Goal: Task Accomplishment & Management: Manage account settings

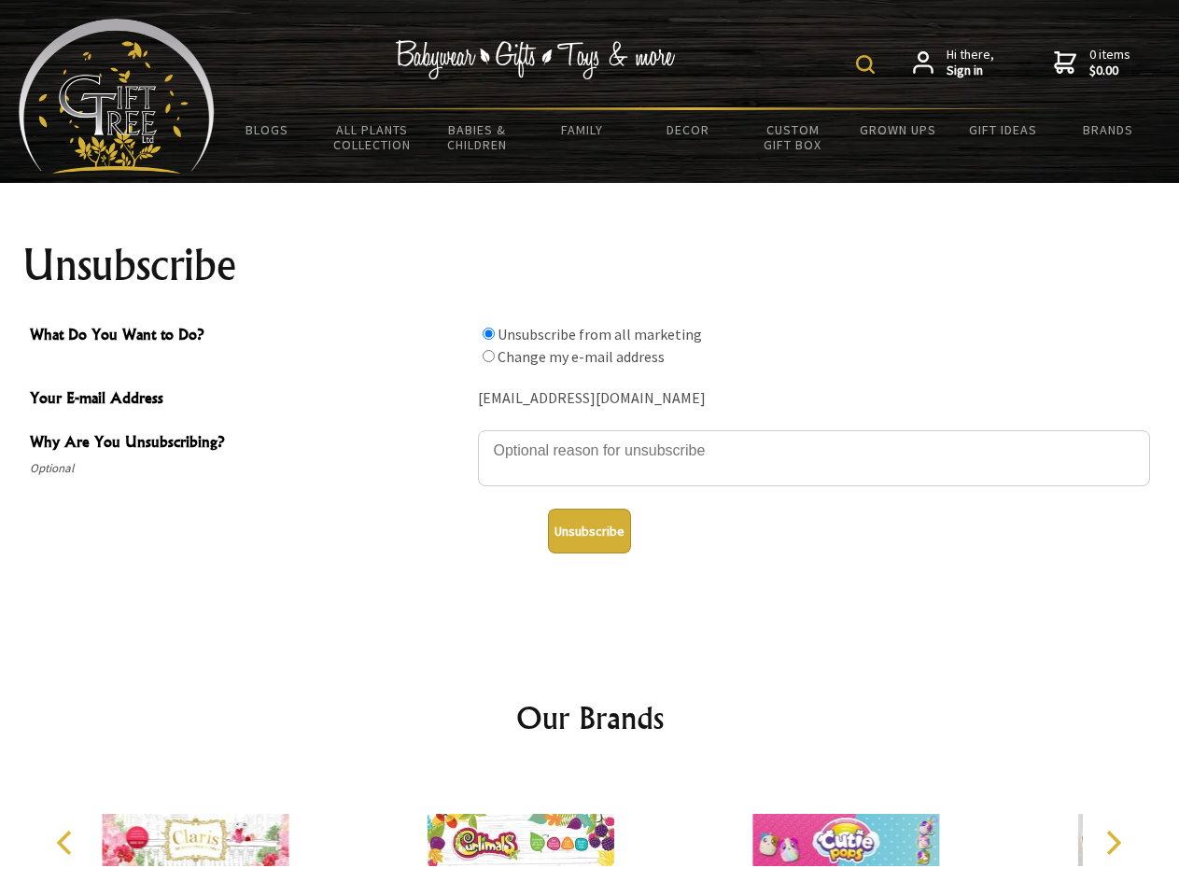
click at [868, 64] on img at bounding box center [865, 64] width 19 height 19
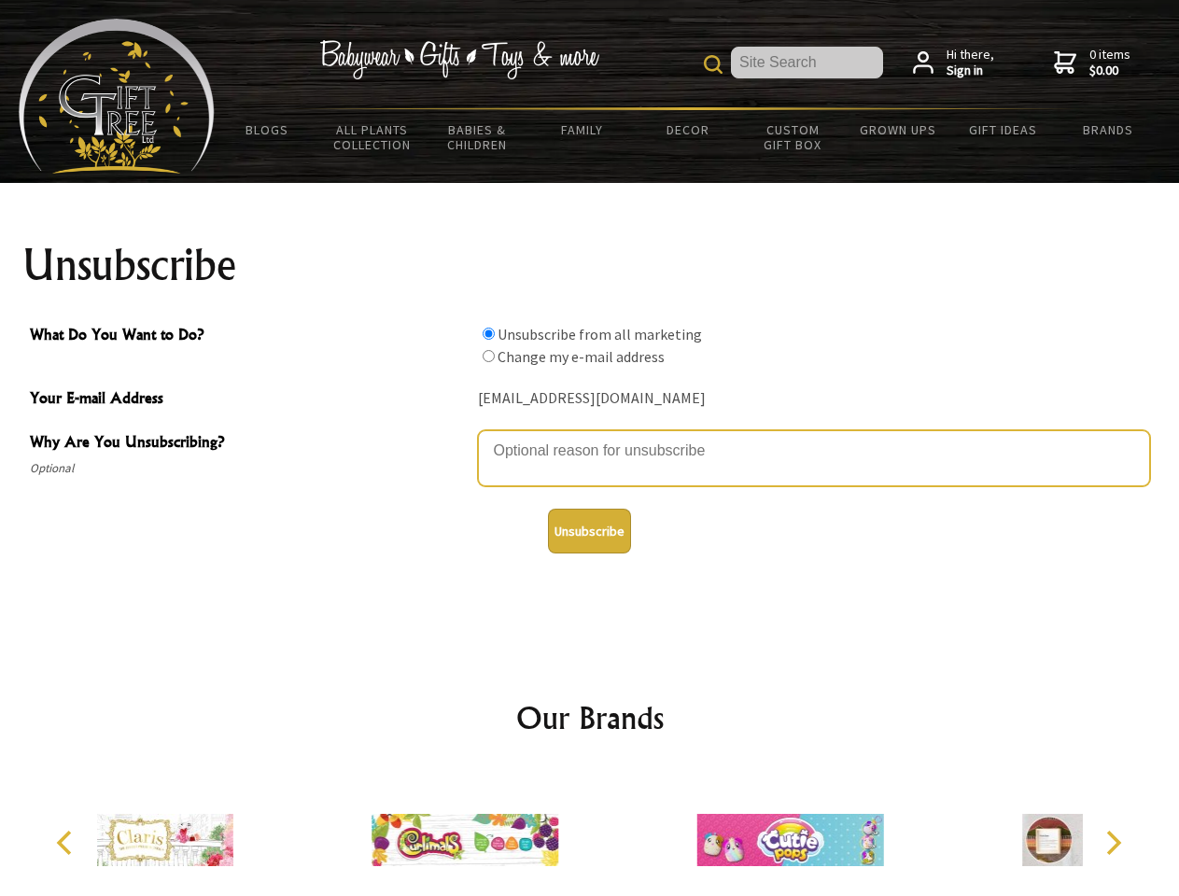
click at [590, 437] on textarea "Why Are You Unsubscribing?" at bounding box center [814, 458] width 672 height 56
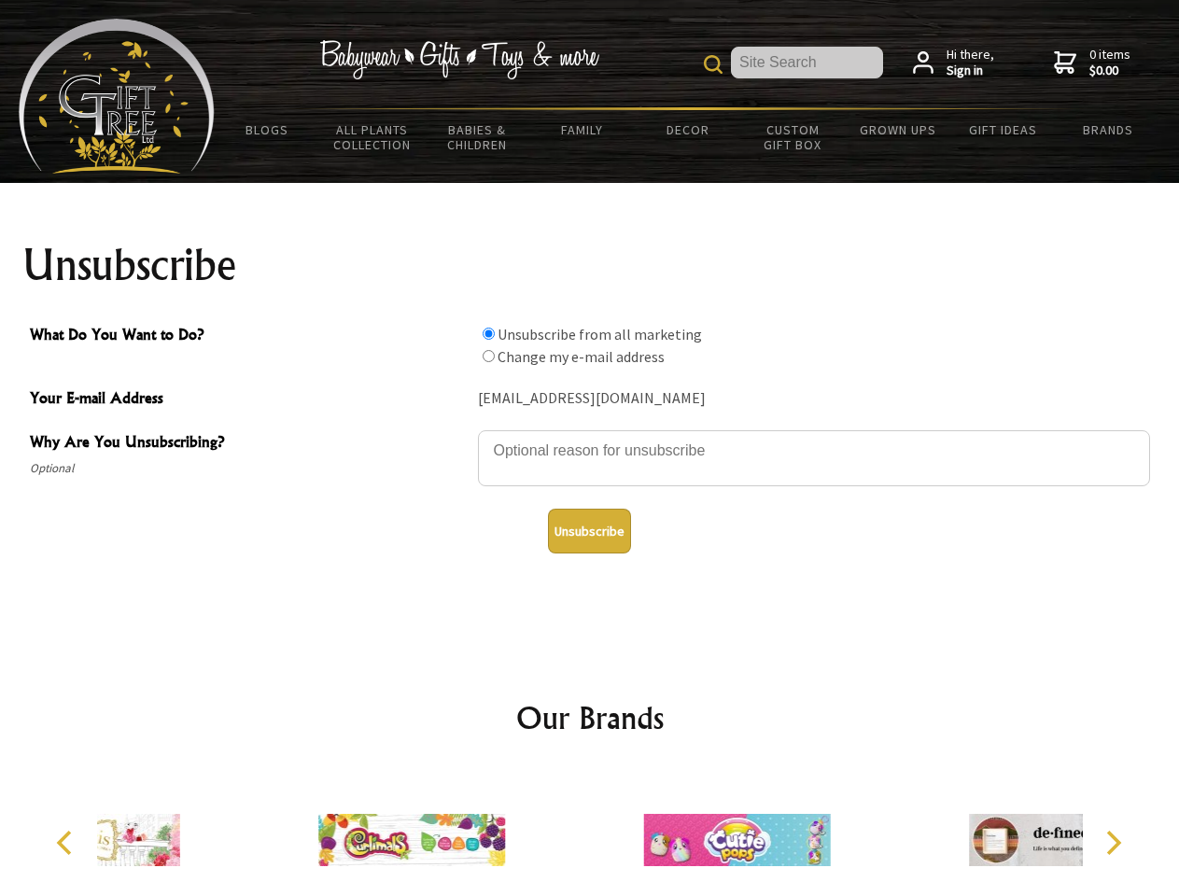
click at [488, 333] on input "What Do You Want to Do?" at bounding box center [488, 334] width 12 height 12
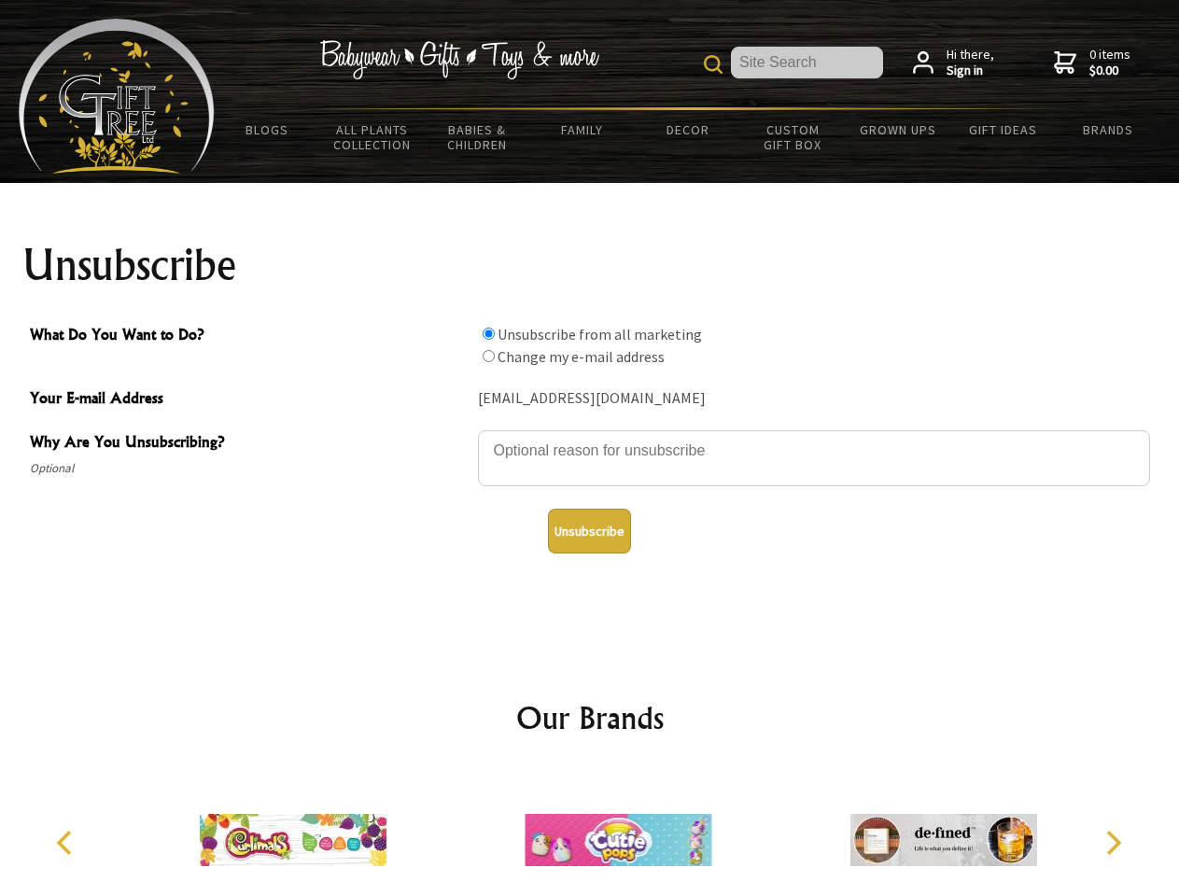
click at [488, 356] on input "What Do You Want to Do?" at bounding box center [488, 356] width 12 height 12
radio input "true"
click at [589, 531] on button "Unsubscribe" at bounding box center [589, 531] width 83 height 45
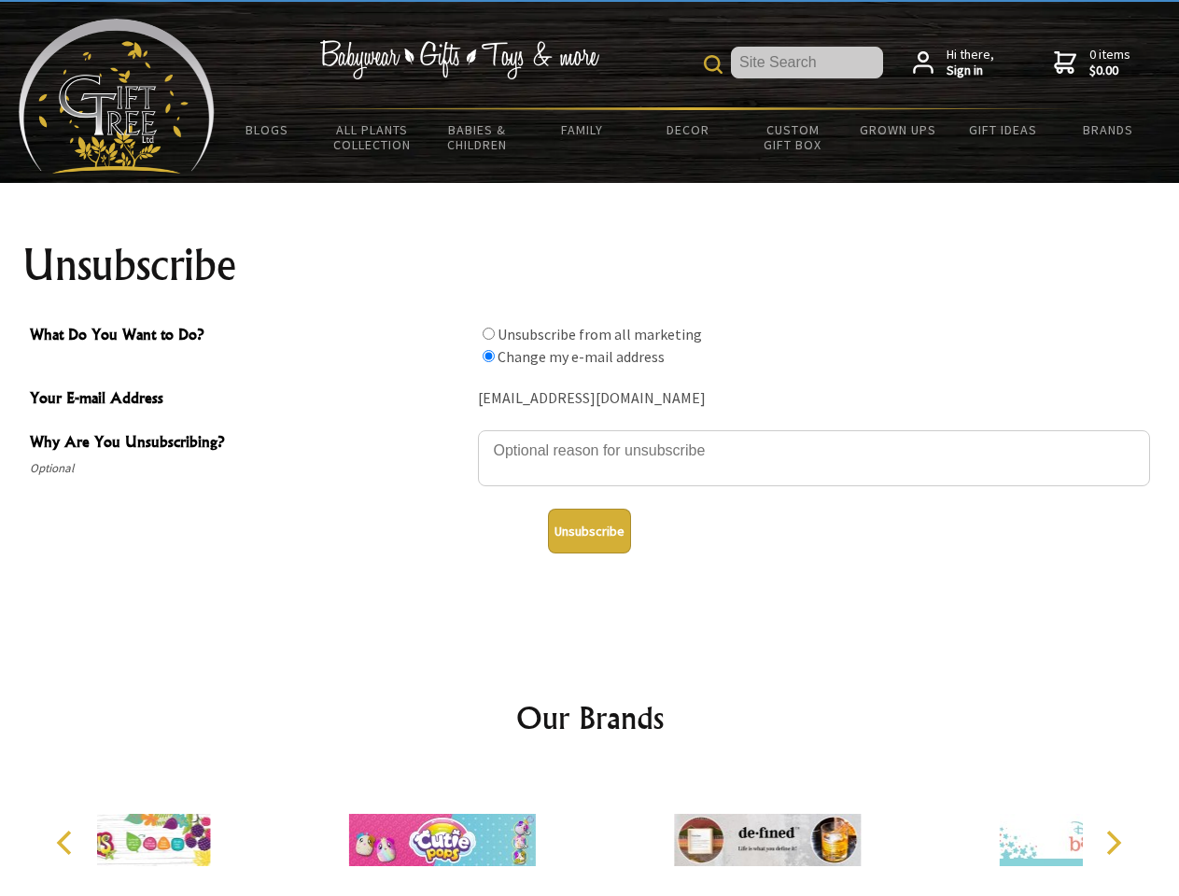
click at [67, 843] on icon "Previous" at bounding box center [66, 843] width 24 height 24
click at [1112, 843] on icon "Next" at bounding box center [1111, 843] width 24 height 24
